Goal: Information Seeking & Learning: Learn about a topic

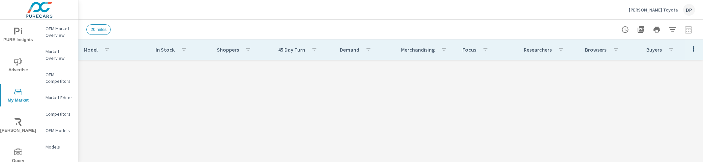
scroll to position [568, 0]
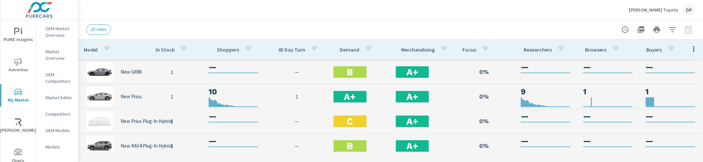
click at [27, 66] on span "Advertise" at bounding box center [18, 66] width 32 height 16
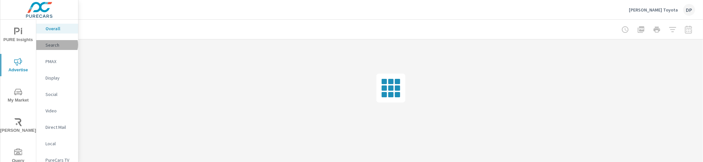
click at [57, 45] on p "Search" at bounding box center [58, 45] width 27 height 7
click at [57, 25] on div "Overall" at bounding box center [57, 29] width 42 height 10
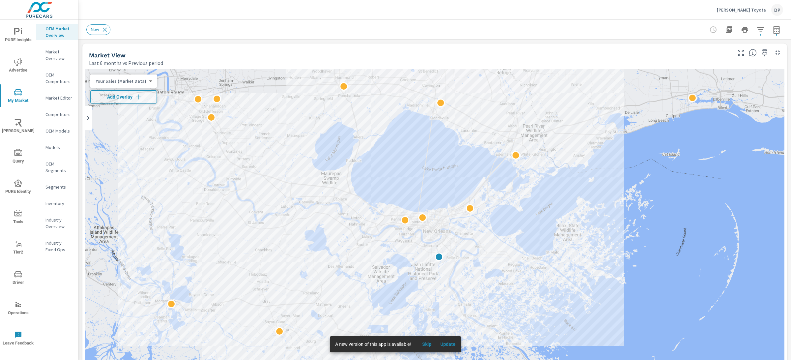
scroll to position [0, 0]
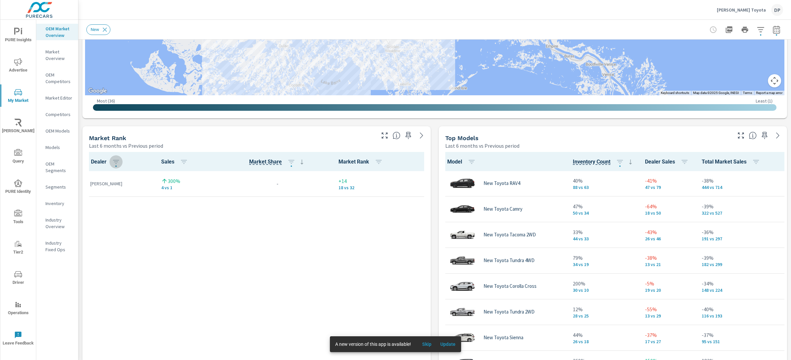
click at [22, 71] on span "Advertise" at bounding box center [18, 66] width 32 height 16
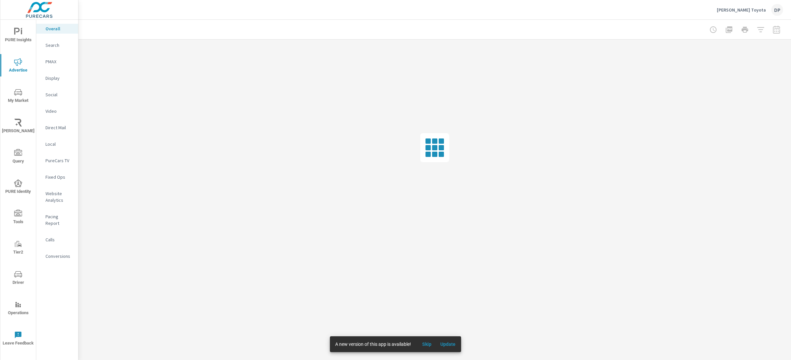
click at [45, 47] on p "Search" at bounding box center [58, 45] width 27 height 7
click at [58, 31] on p "Overall" at bounding box center [58, 28] width 27 height 7
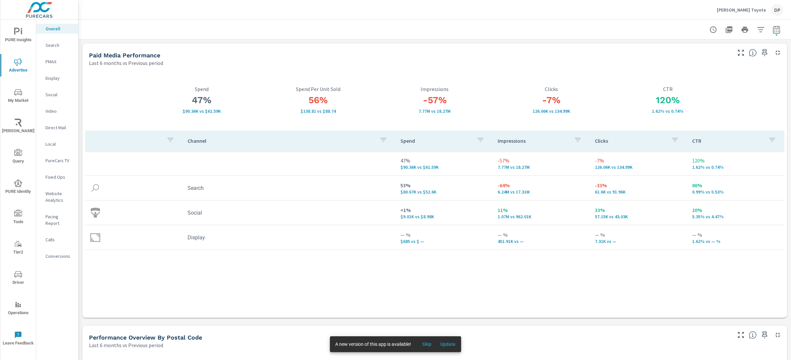
click at [452, 344] on span "Update" at bounding box center [448, 344] width 16 height 6
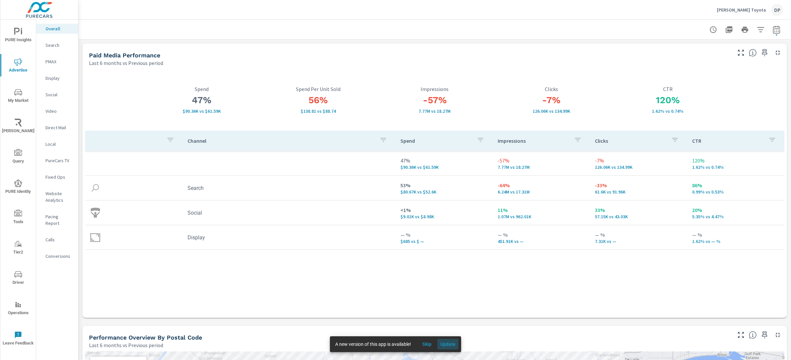
click at [451, 340] on button "Update" at bounding box center [447, 344] width 21 height 11
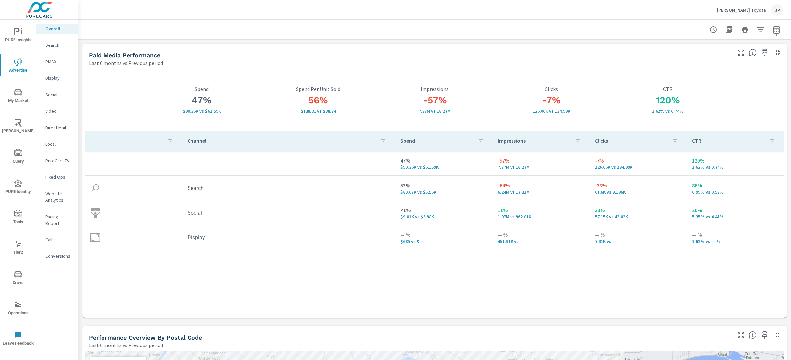
click at [407, 308] on div "Channel Spend Impressions Clicks CTR 47% $90.36K vs $61.59K -57% 7.77M vs 18.27…" at bounding box center [434, 222] width 699 height 184
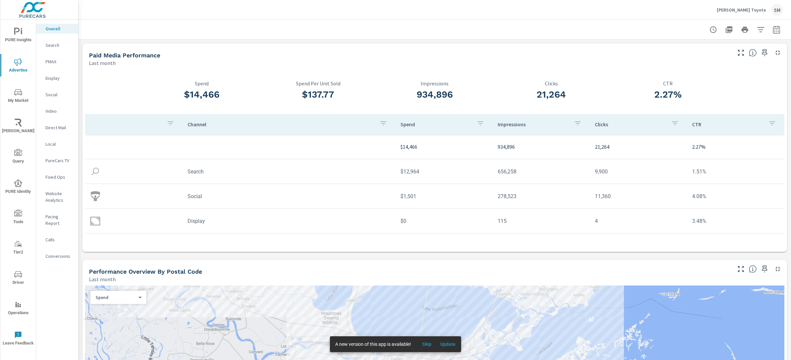
click at [448, 343] on span "Update" at bounding box center [448, 344] width 16 height 6
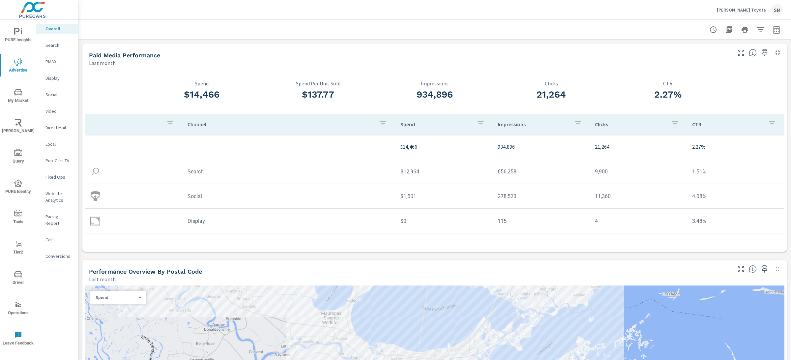
click at [252, 68] on div "$14,466 Spend $137.77 Spend Per Unit Sold 934,896 Impressions 21,264 Clicks 2.2…" at bounding box center [434, 159] width 704 height 185
click at [65, 42] on p "Search" at bounding box center [58, 45] width 27 height 7
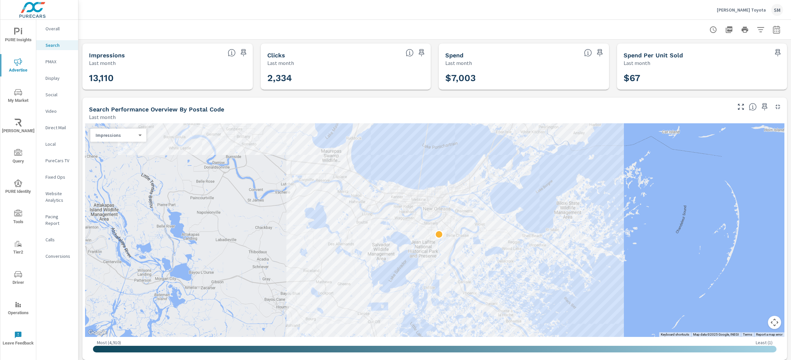
click at [65, 27] on p "Overall" at bounding box center [58, 28] width 27 height 7
